Goal: Share content: Share content

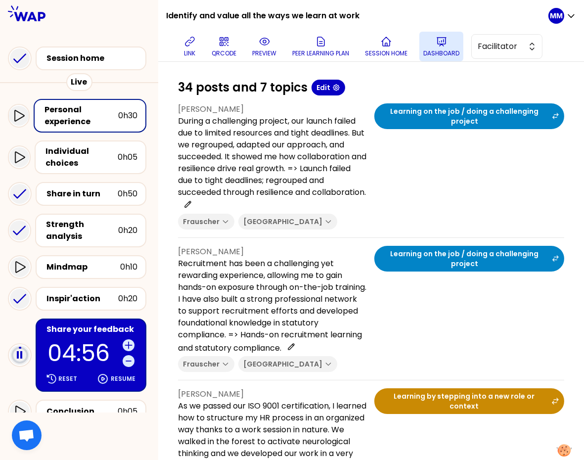
drag, startPoint x: 423, startPoint y: 33, endPoint x: 434, endPoint y: 42, distance: 14.1
click at [427, 36] on div "link QRCODE preview Peer learning plan Session home Dashboard Facilitator" at bounding box center [361, 47] width 374 height 30
click at [436, 43] on button "Dashboard" at bounding box center [441, 47] width 44 height 30
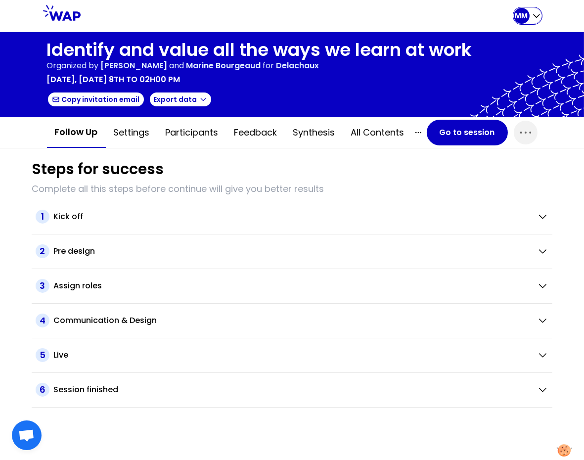
drag, startPoint x: 531, startPoint y: 11, endPoint x: 512, endPoint y: 27, distance: 24.6
click at [531, 11] on div "MM" at bounding box center [528, 16] width 28 height 16
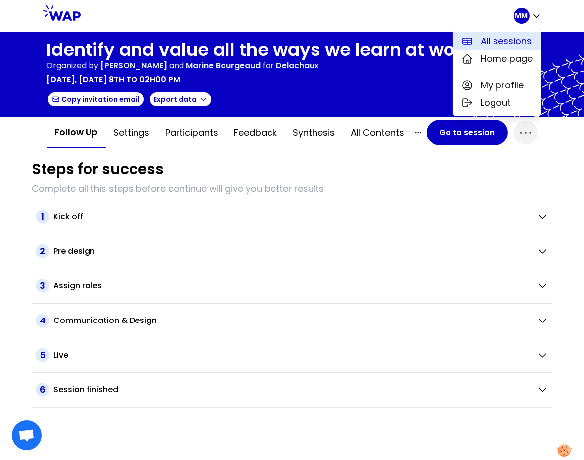
click at [487, 39] on span "All sessions" at bounding box center [506, 41] width 51 height 14
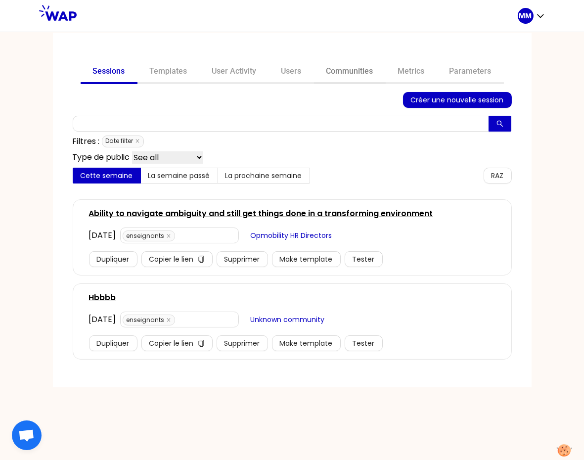
click at [340, 72] on link "Communities" at bounding box center [350, 72] width 72 height 24
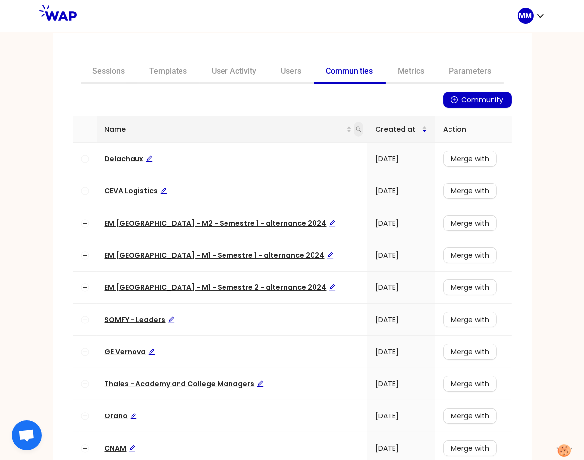
click at [354, 129] on span at bounding box center [359, 129] width 10 height 15
type input "somfy"
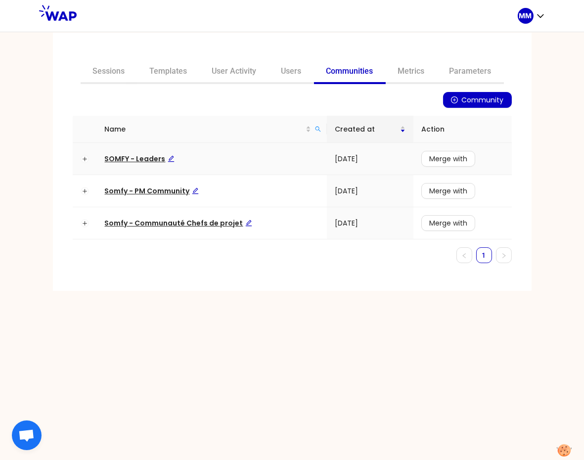
click at [134, 161] on span "SOMFY - Leaders" at bounding box center [140, 159] width 70 height 10
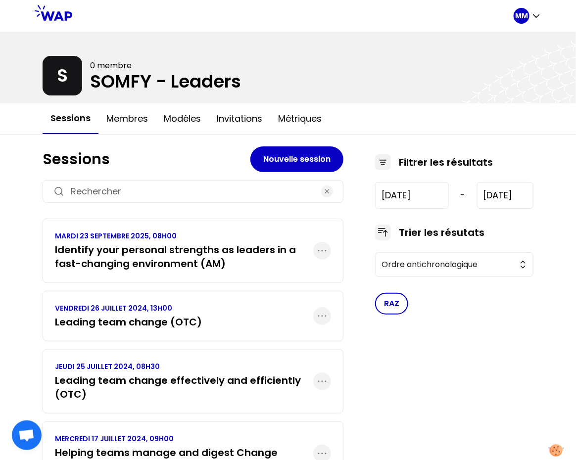
click at [139, 268] on h3 "Identify your personal strengths as leaders in a fast-changing environment (AM)" at bounding box center [184, 257] width 258 height 28
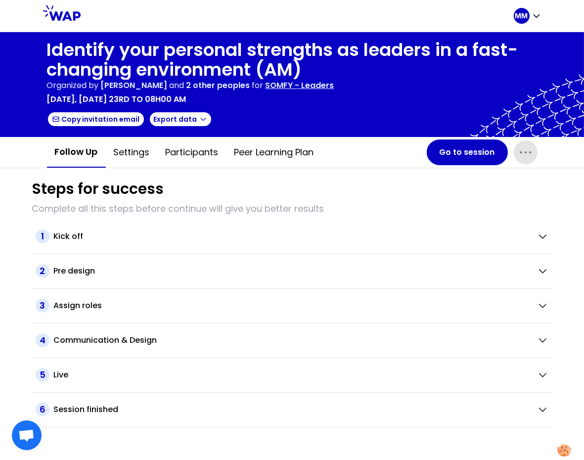
click at [524, 148] on icon "button" at bounding box center [526, 152] width 16 height 16
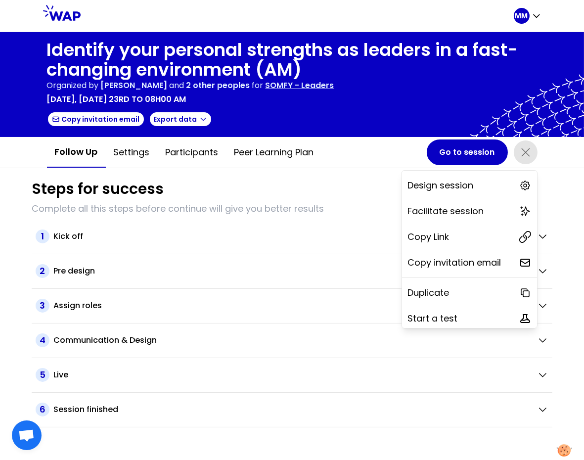
drag, startPoint x: 471, startPoint y: 231, endPoint x: 402, endPoint y: 246, distance: 70.8
click at [471, 231] on div "Copy Link" at bounding box center [469, 237] width 135 height 22
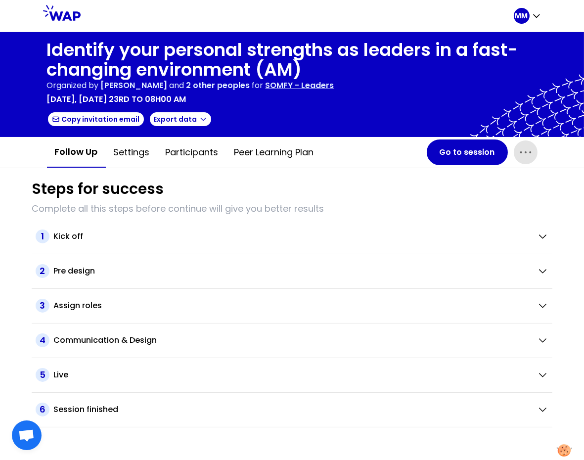
drag, startPoint x: 529, startPoint y: 146, endPoint x: 513, endPoint y: 160, distance: 21.1
click at [529, 147] on icon "button" at bounding box center [526, 152] width 16 height 16
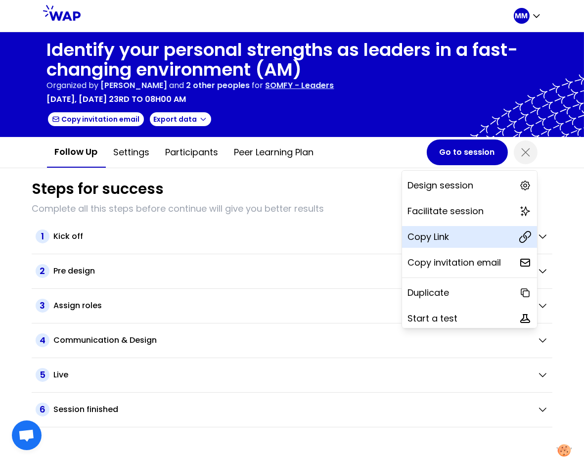
click at [468, 229] on div "Copy Link" at bounding box center [469, 237] width 135 height 22
